Goal: Task Accomplishment & Management: Complete application form

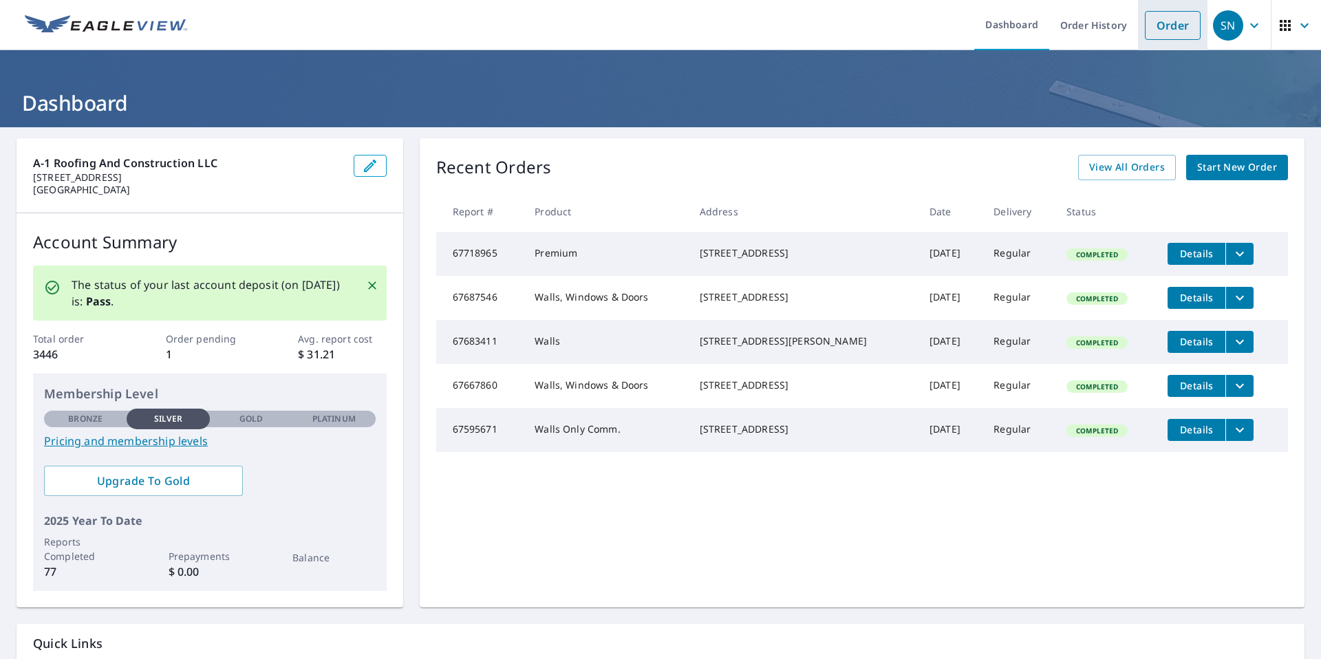
click at [1164, 29] on link "Order" at bounding box center [1172, 25] width 56 height 29
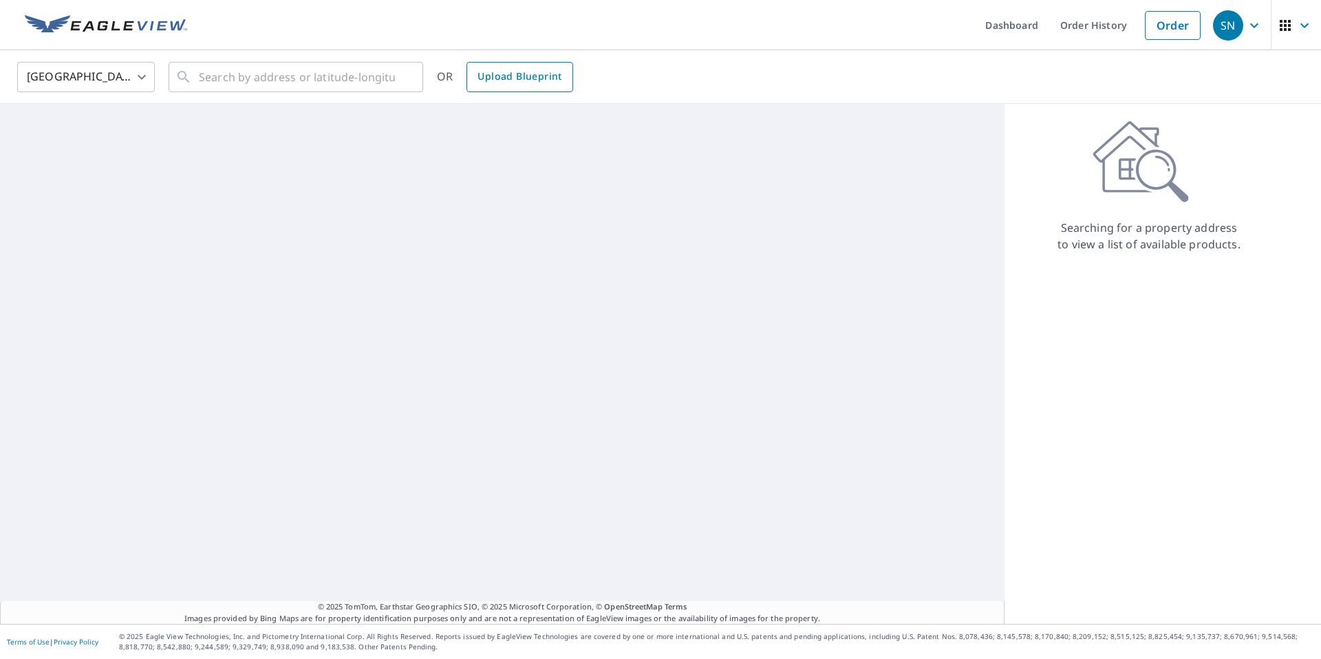
click at [501, 73] on span "Upload Blueprint" at bounding box center [519, 76] width 84 height 17
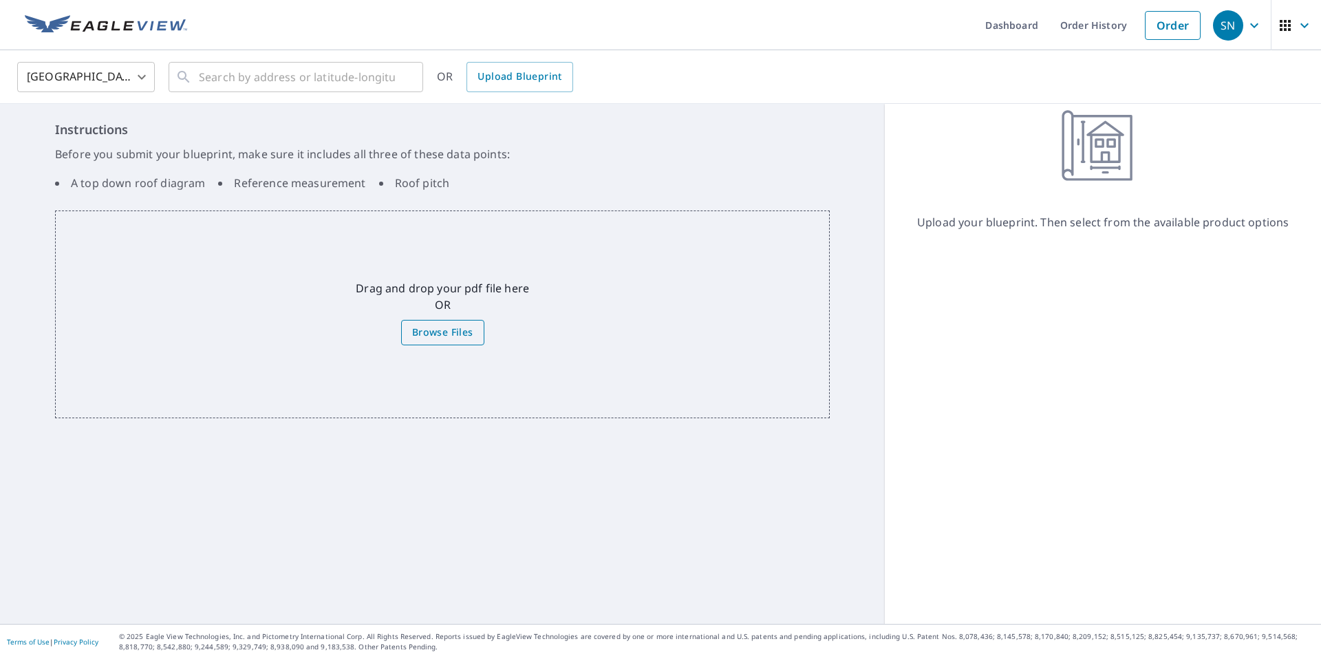
click at [422, 329] on span "Browse Files" at bounding box center [442, 332] width 61 height 17
click at [0, 0] on input "Browse Files" at bounding box center [0, 0] width 0 height 0
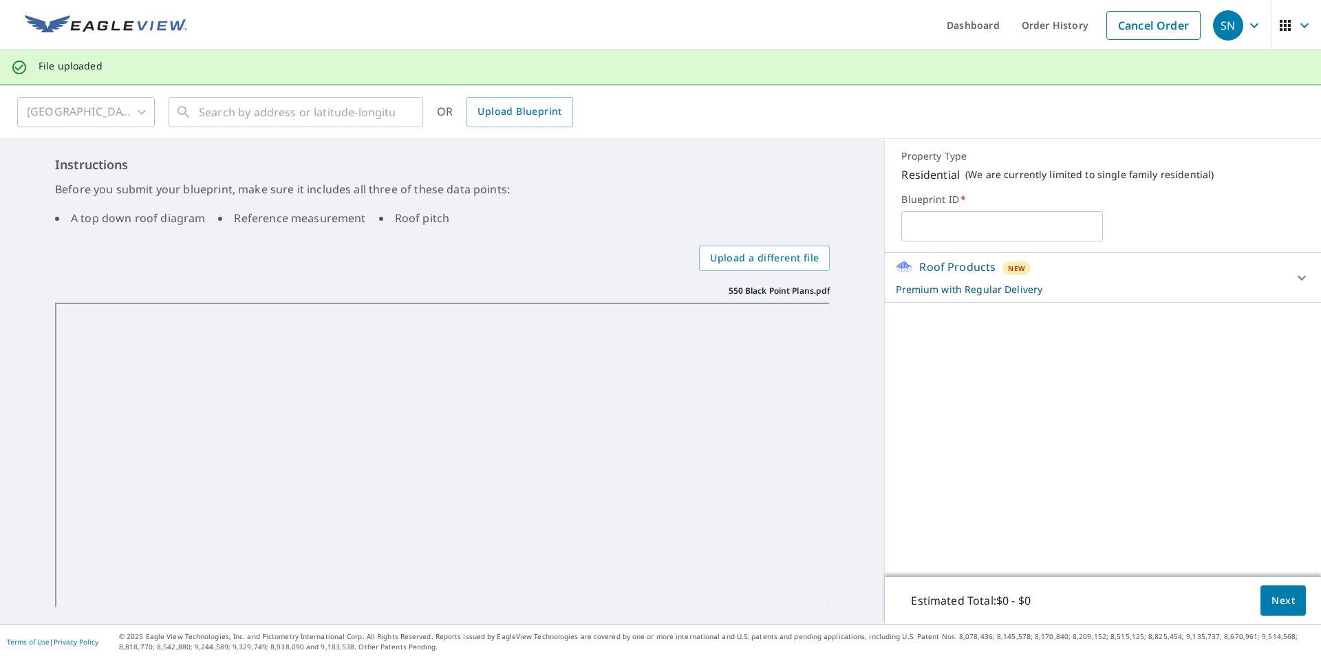
click at [940, 225] on input "text" at bounding box center [1002, 226] width 202 height 39
type input "[STREET_ADDRESS] Plans"
click at [1273, 608] on span "Next" at bounding box center [1282, 600] width 23 height 17
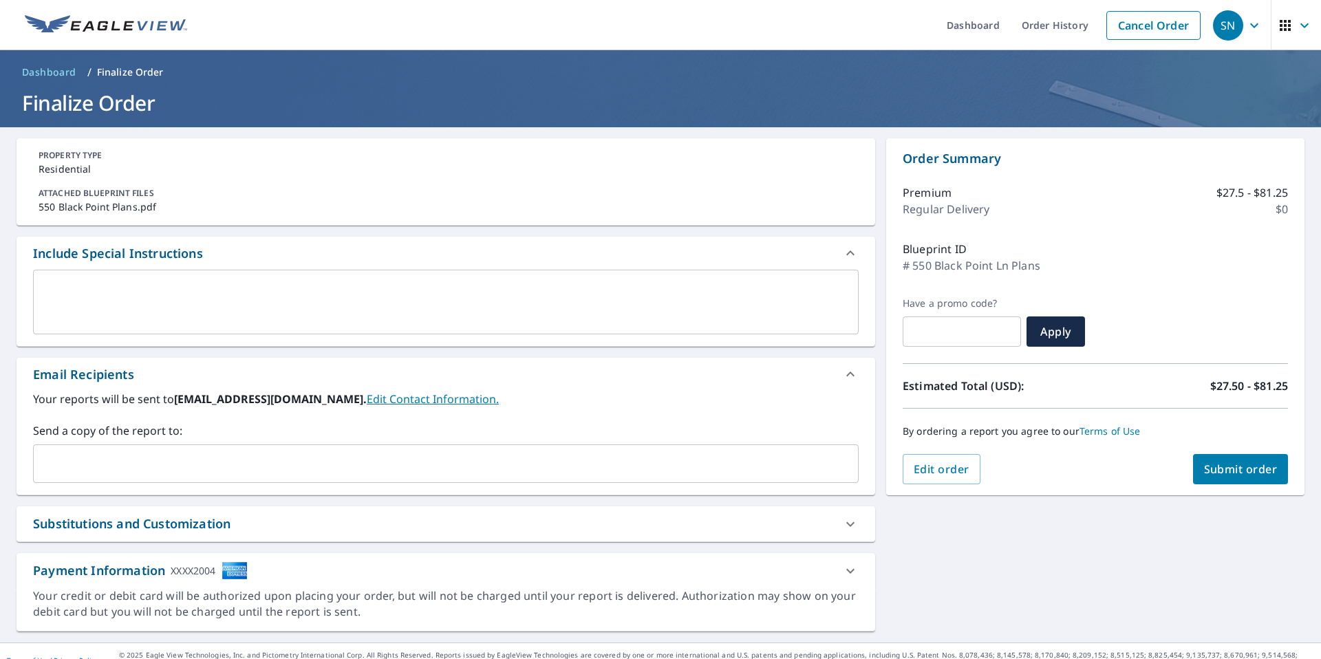
scroll to position [19, 0]
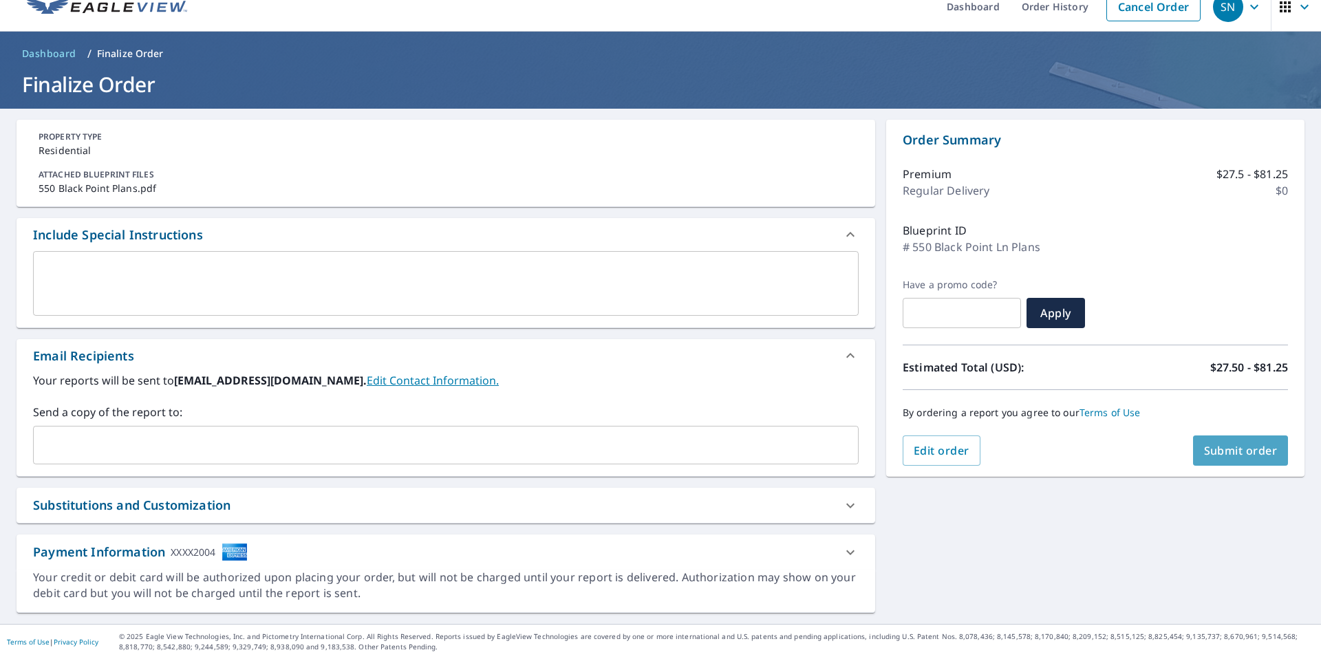
click at [1219, 456] on span "Submit order" at bounding box center [1241, 450] width 74 height 15
checkbox input "true"
